Goal: Task Accomplishment & Management: Complete application form

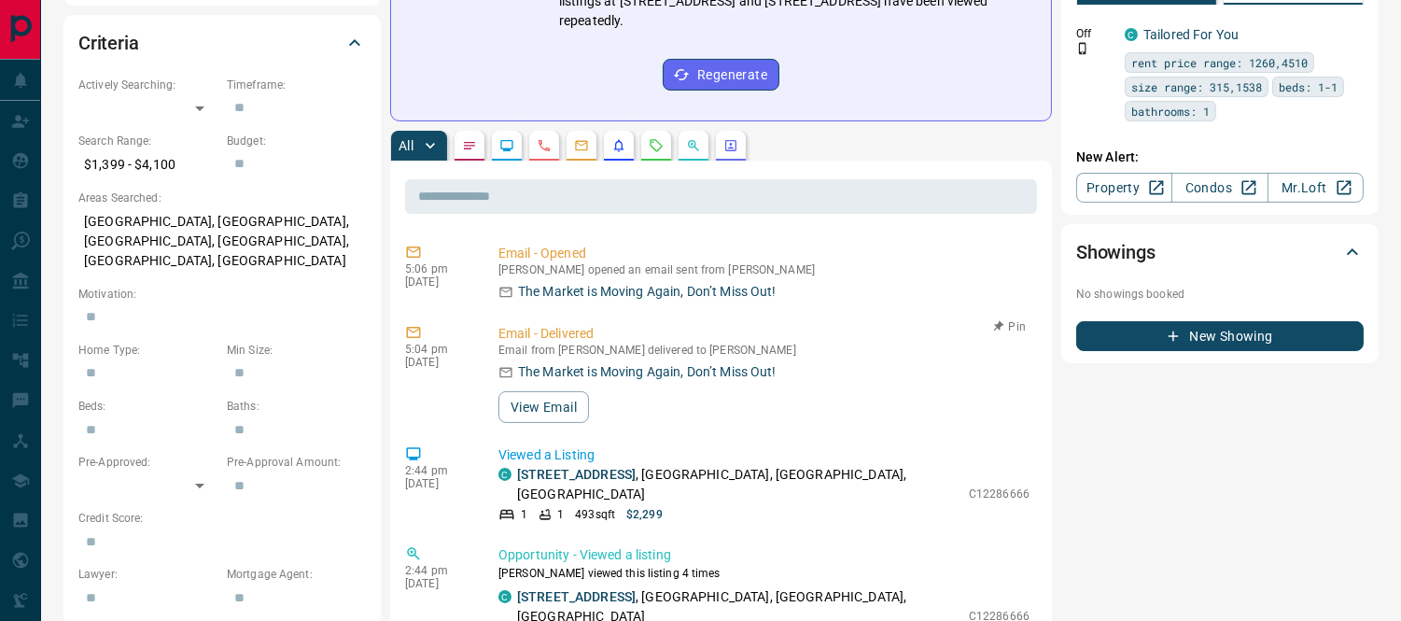
scroll to position [207, 0]
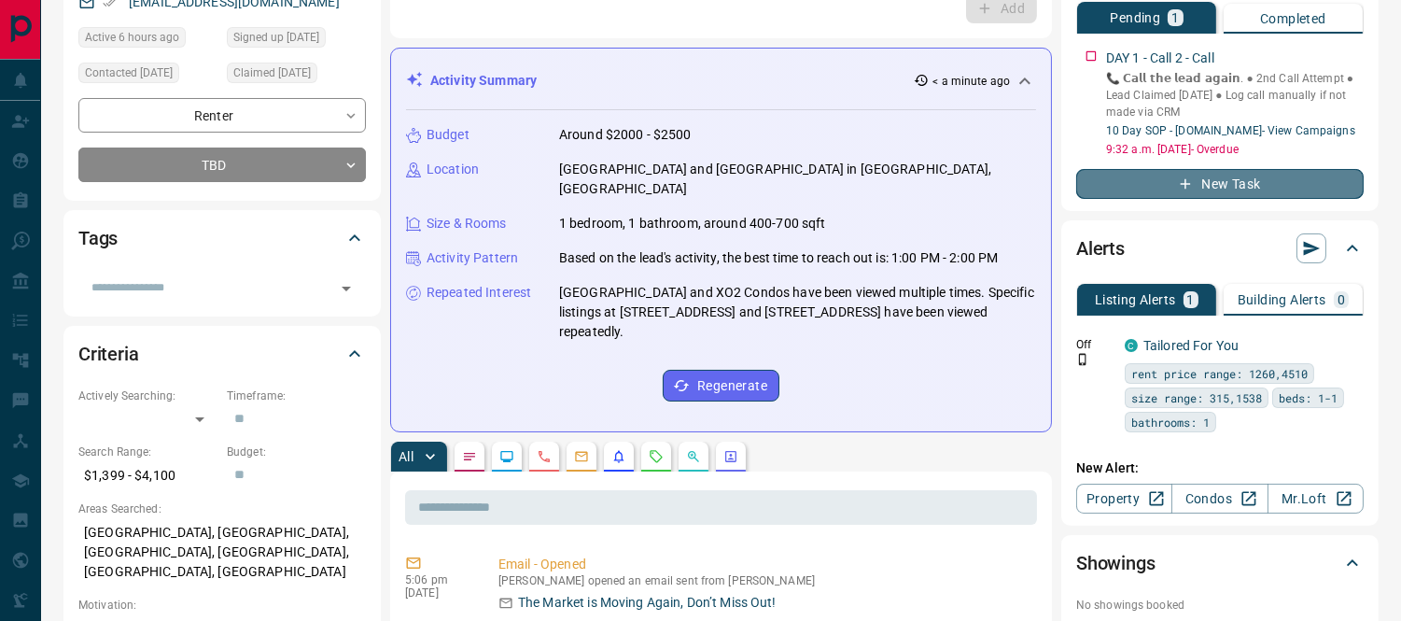
click at [1249, 177] on button "New Task" at bounding box center [1219, 184] width 287 height 30
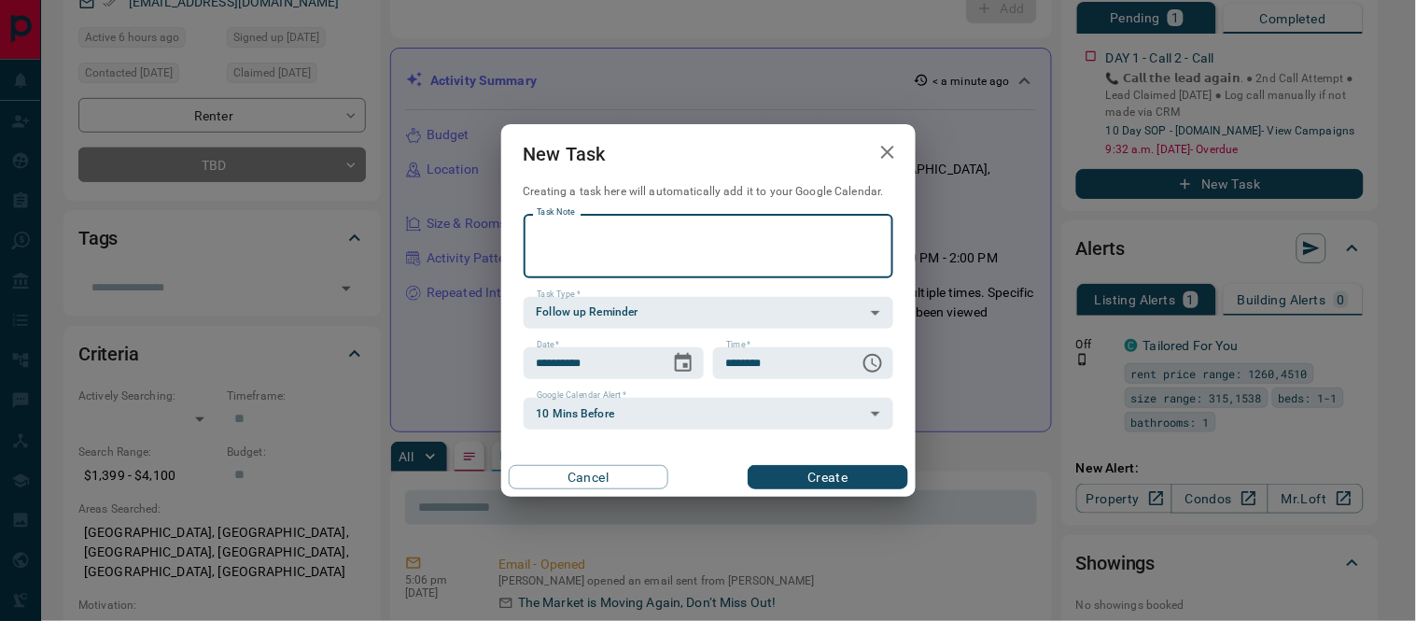
type textarea "*"
type textarea "**********"
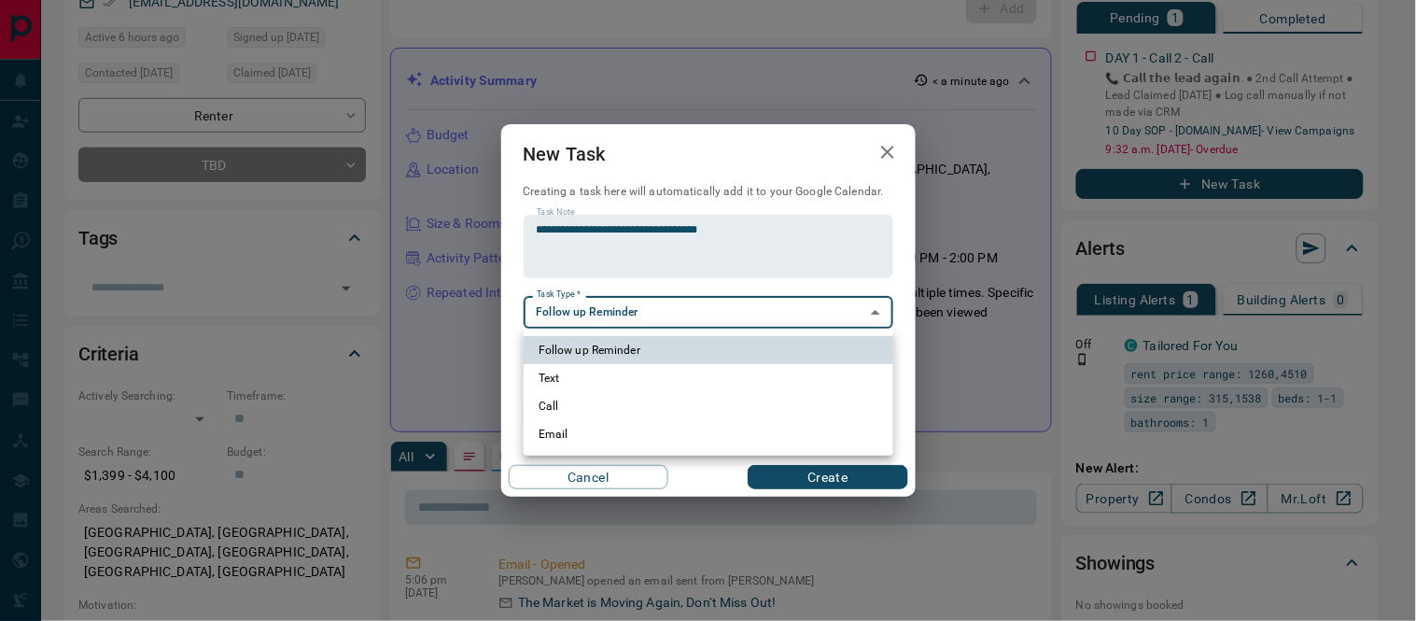
click at [553, 399] on li "Call" at bounding box center [709, 406] width 370 height 28
type input "**********"
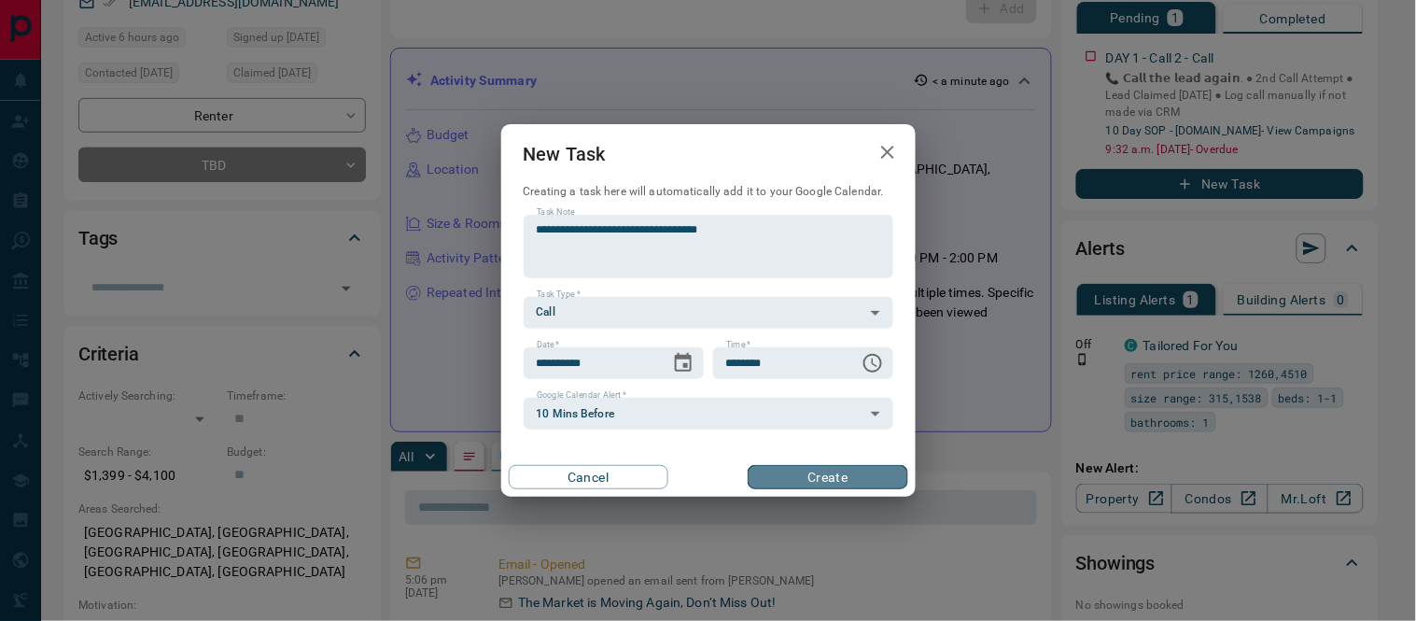
click at [790, 472] on button "Create" at bounding box center [828, 477] width 160 height 24
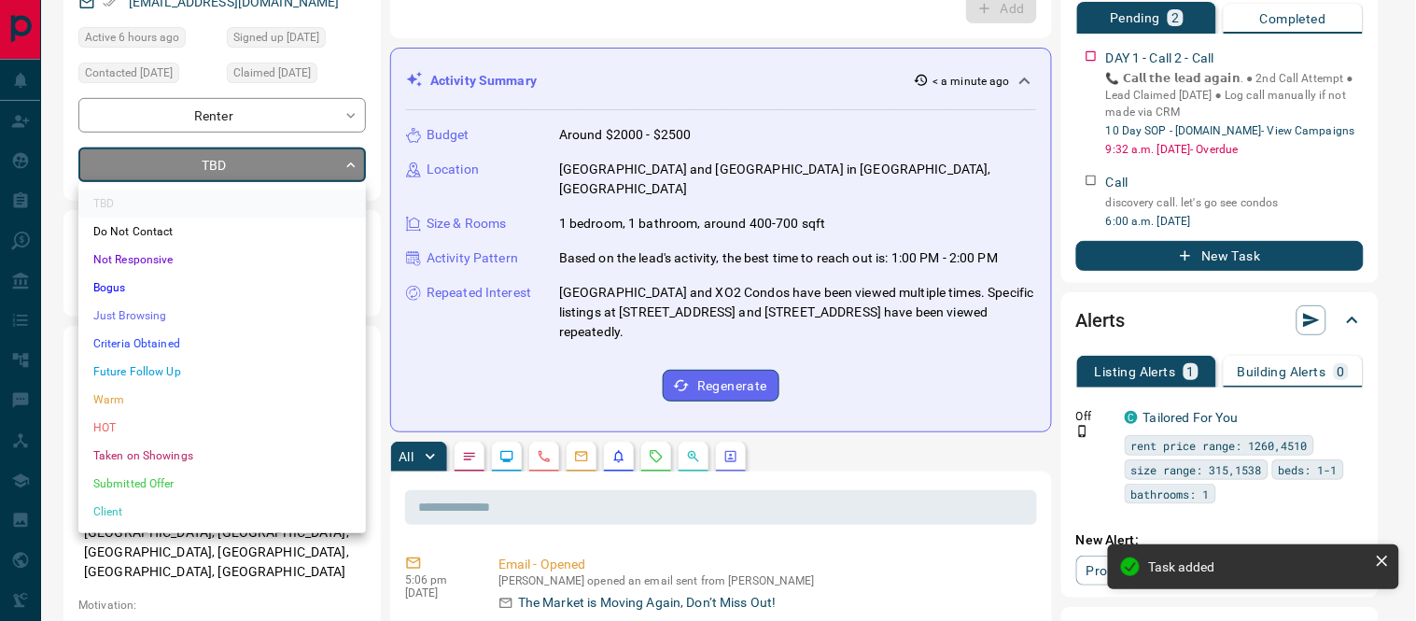
click at [123, 393] on li "Warm" at bounding box center [221, 399] width 287 height 28
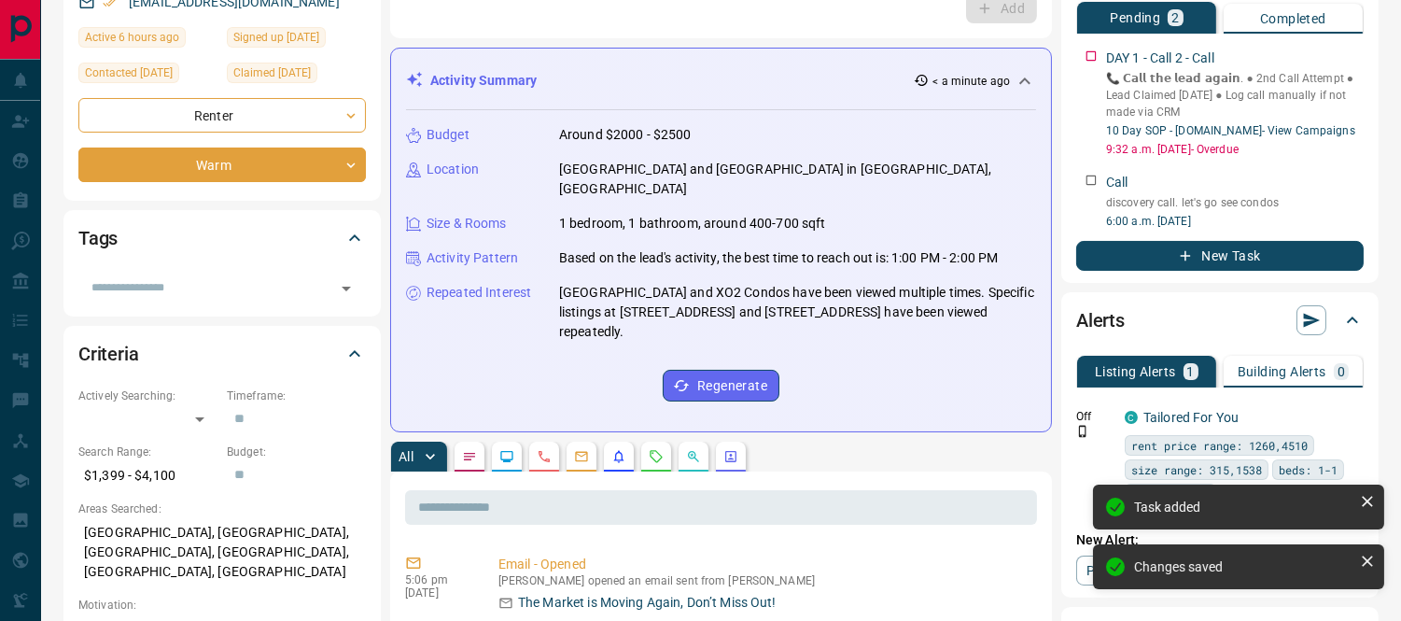
type input "*"
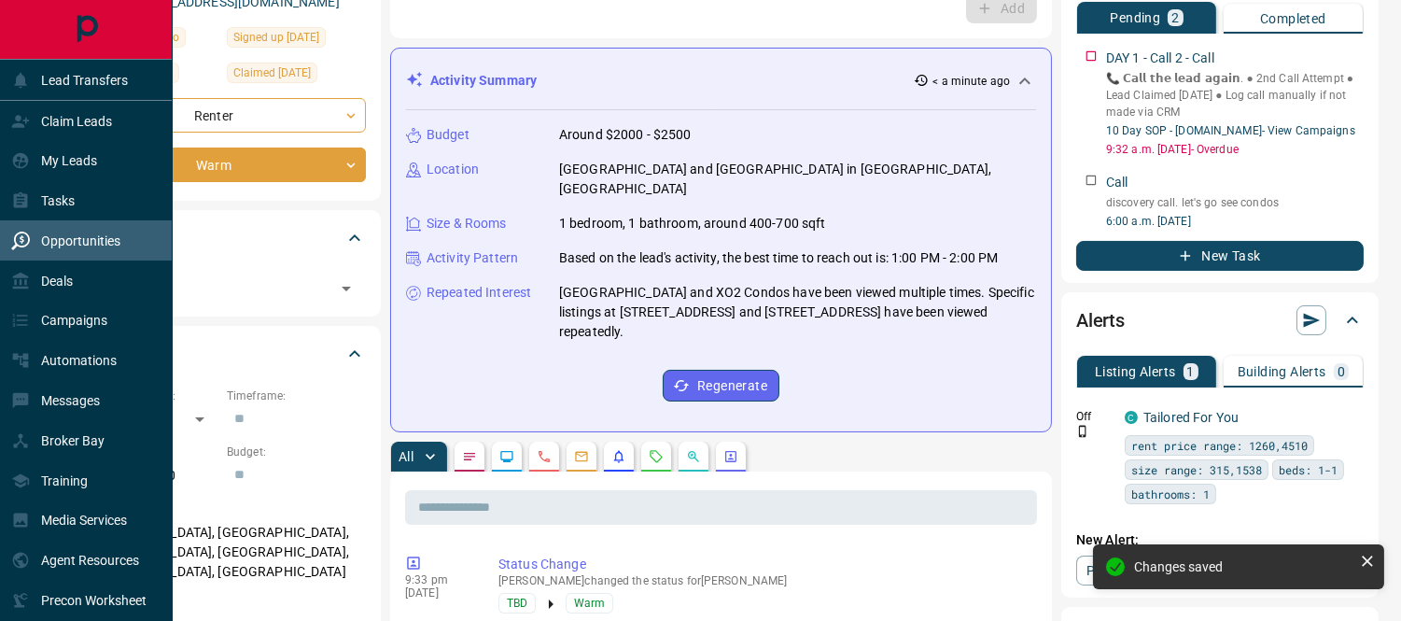
click at [53, 233] on p "Opportunities" at bounding box center [80, 240] width 79 height 15
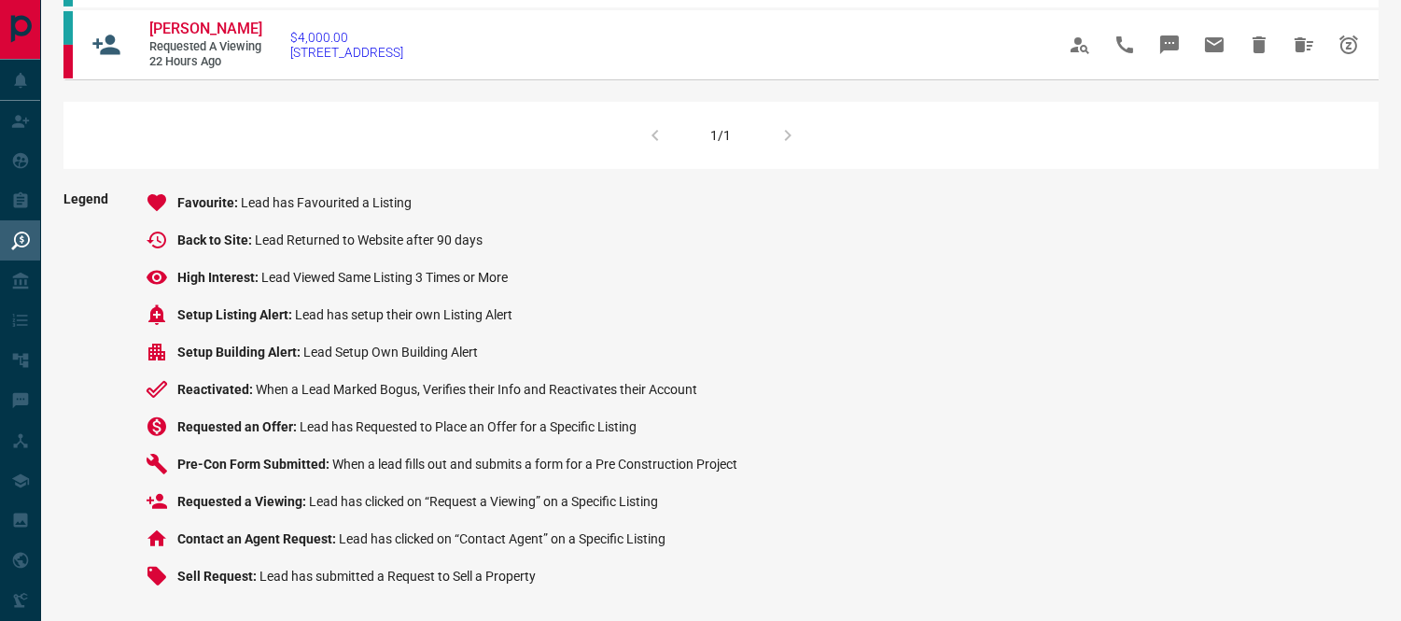
scroll to position [1021, 0]
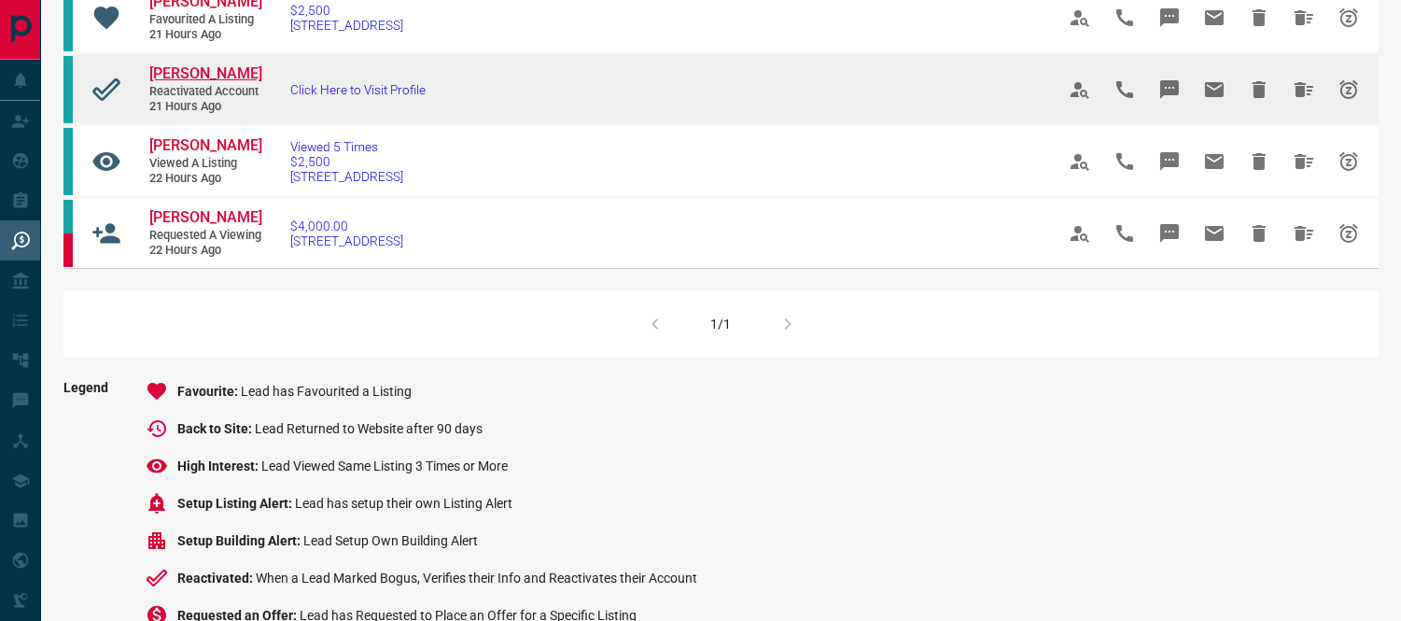
click at [160, 82] on span "[PERSON_NAME]" at bounding box center [205, 73] width 113 height 18
